Goal: Information Seeking & Learning: Find specific fact

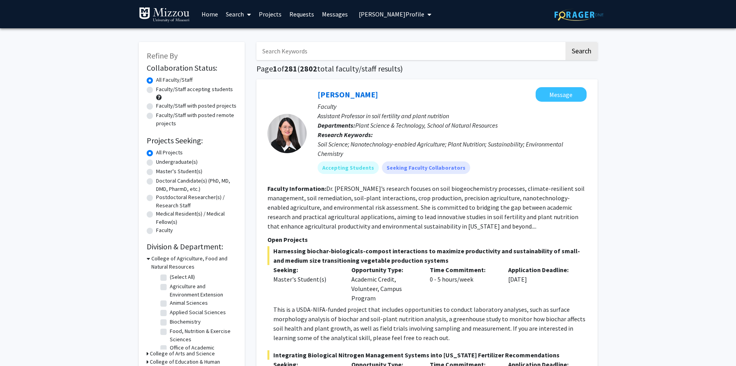
click at [328, 49] on input "Search Keywords" at bounding box center [411, 51] width 308 height 18
type input "turbines"
click at [566, 42] on button "Search" at bounding box center [582, 51] width 32 height 18
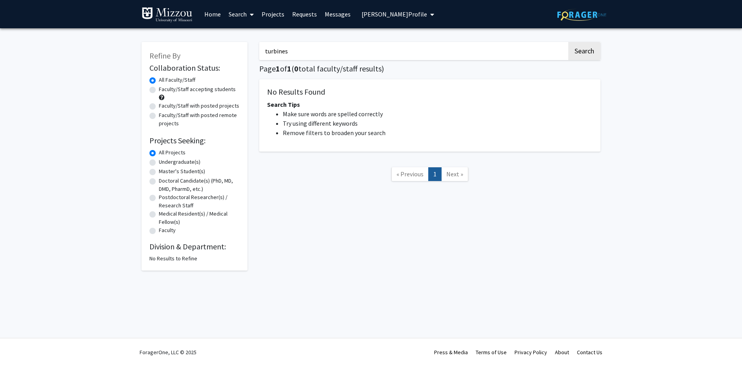
click at [213, 15] on link "Home" at bounding box center [212, 13] width 24 height 27
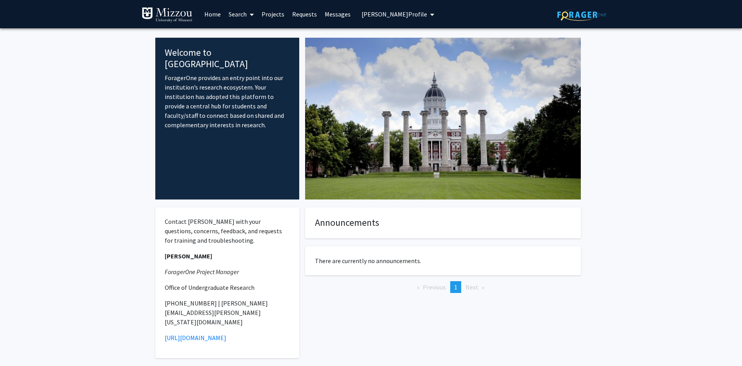
click at [234, 15] on link "Search" at bounding box center [241, 13] width 33 height 27
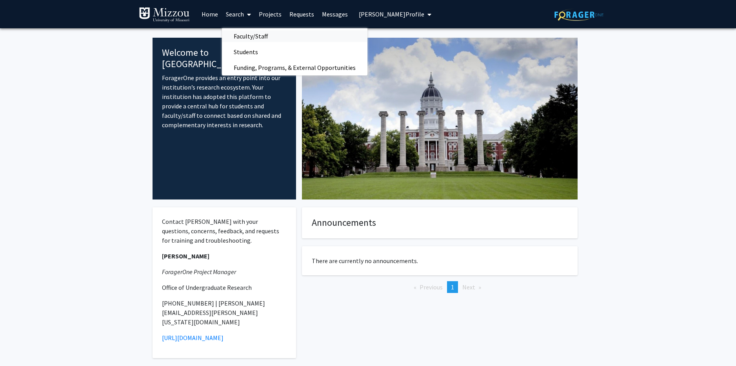
click at [251, 38] on span "Faculty/Staff" at bounding box center [251, 36] width 58 height 16
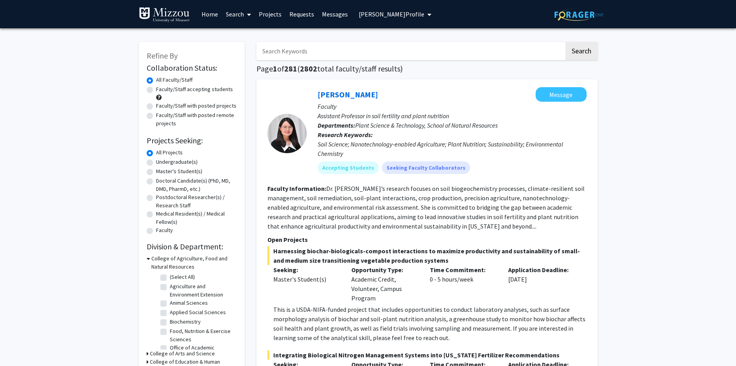
click at [325, 53] on input "Search Keywords" at bounding box center [411, 51] width 308 height 18
click at [566, 42] on button "Search" at bounding box center [582, 51] width 32 height 18
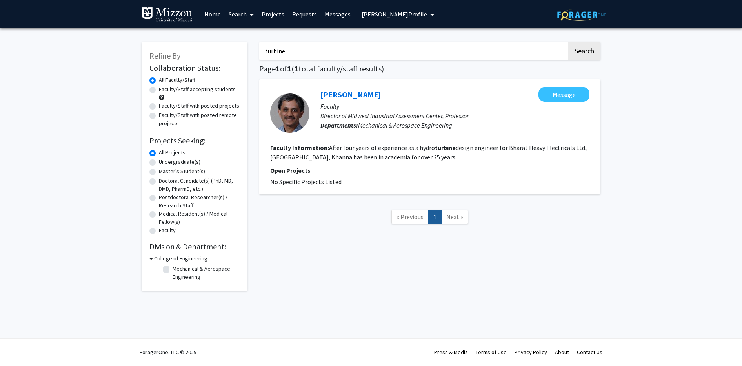
click at [301, 50] on input "turbine" at bounding box center [413, 51] width 308 height 18
type input "t"
type input "nanotechnology"
click at [569, 42] on button "Search" at bounding box center [585, 51] width 32 height 18
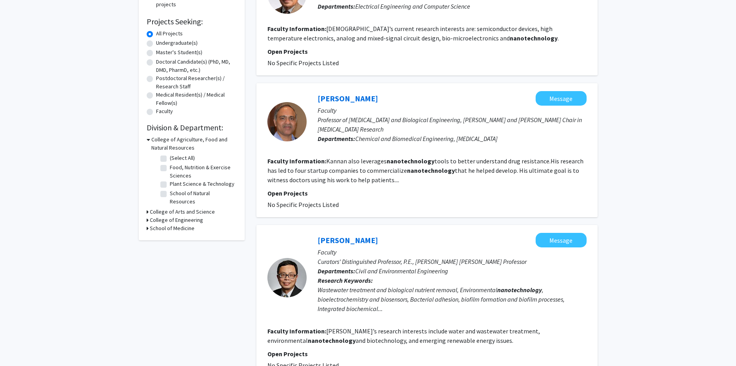
scroll to position [159, 0]
